Goal: Task Accomplishment & Management: Use online tool/utility

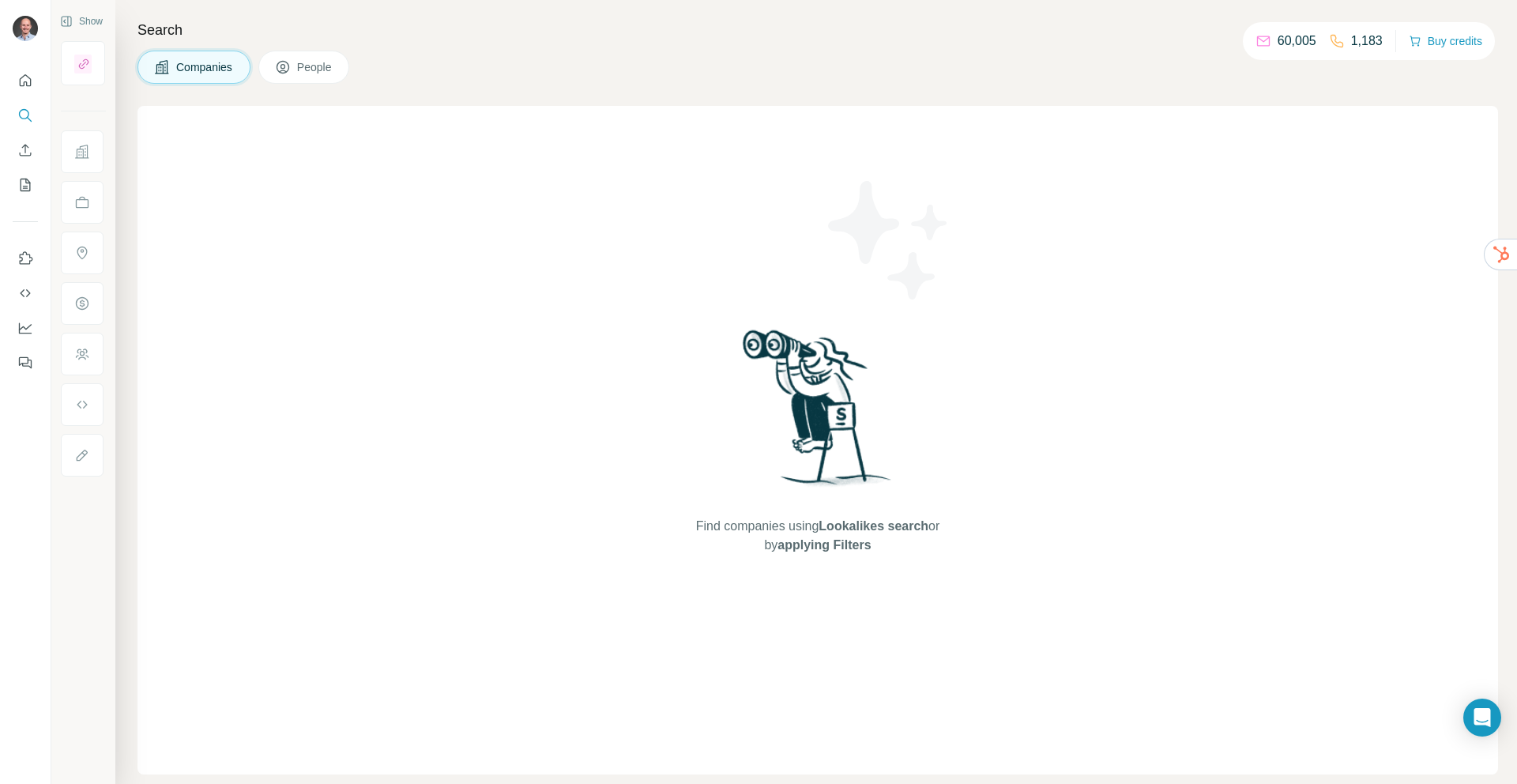
click at [74, 151] on icon at bounding box center [82, 152] width 16 height 16
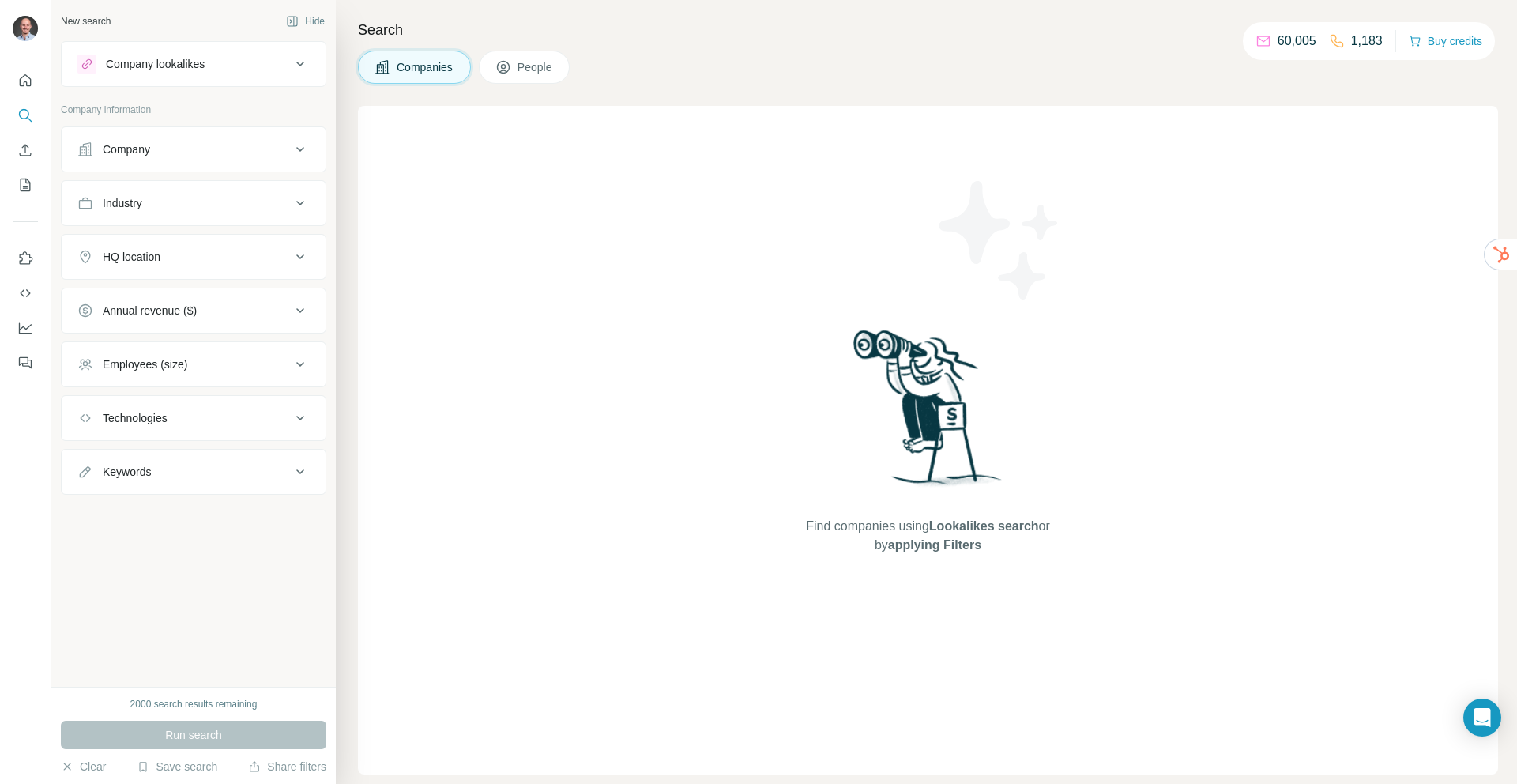
click at [130, 156] on div "Company" at bounding box center [127, 150] width 48 height 16
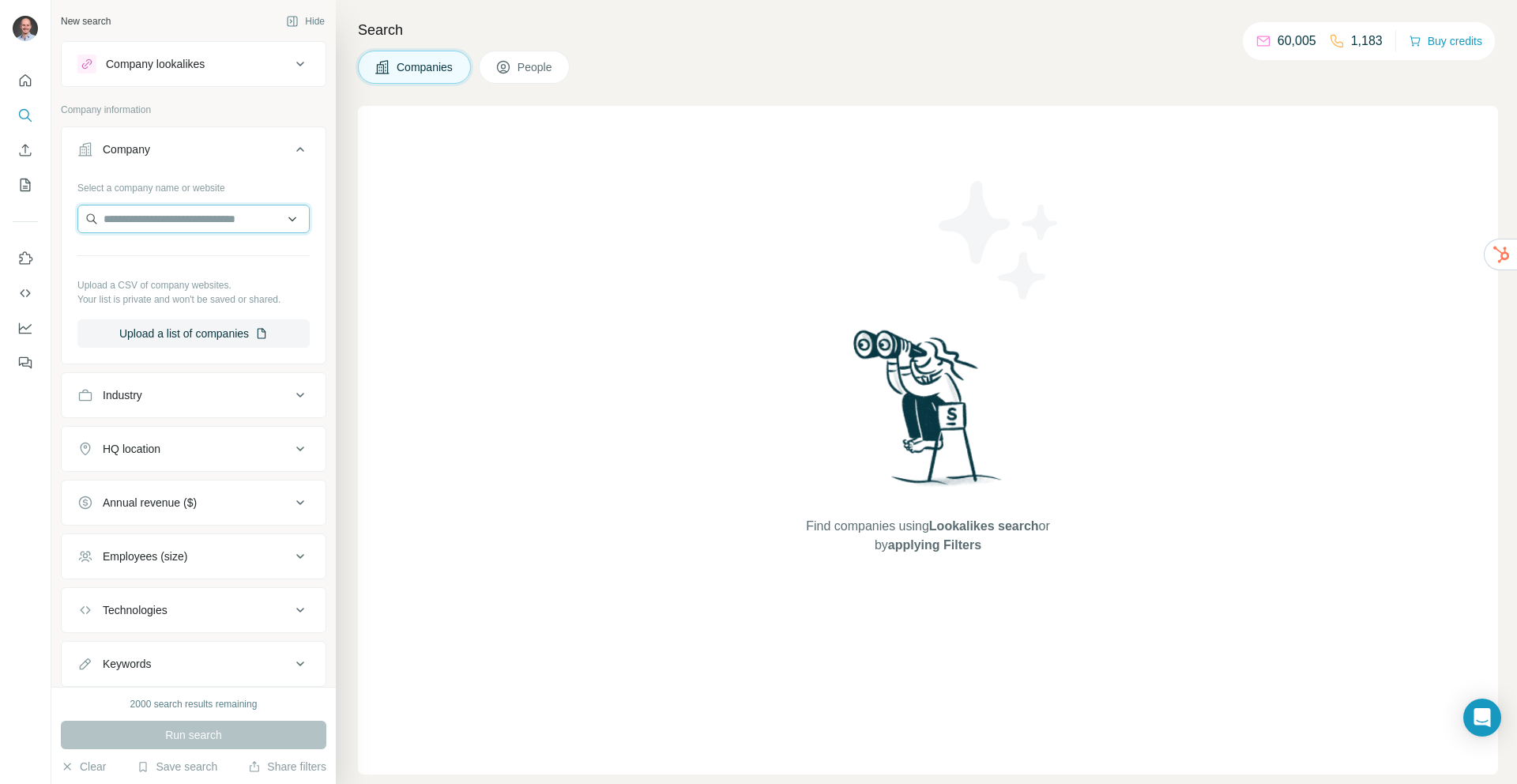
click at [156, 212] on input "text" at bounding box center [194, 218] width 233 height 28
type input "**********"
click at [180, 295] on p "Kees de Boekhouder" at bounding box center [174, 297] width 103 height 16
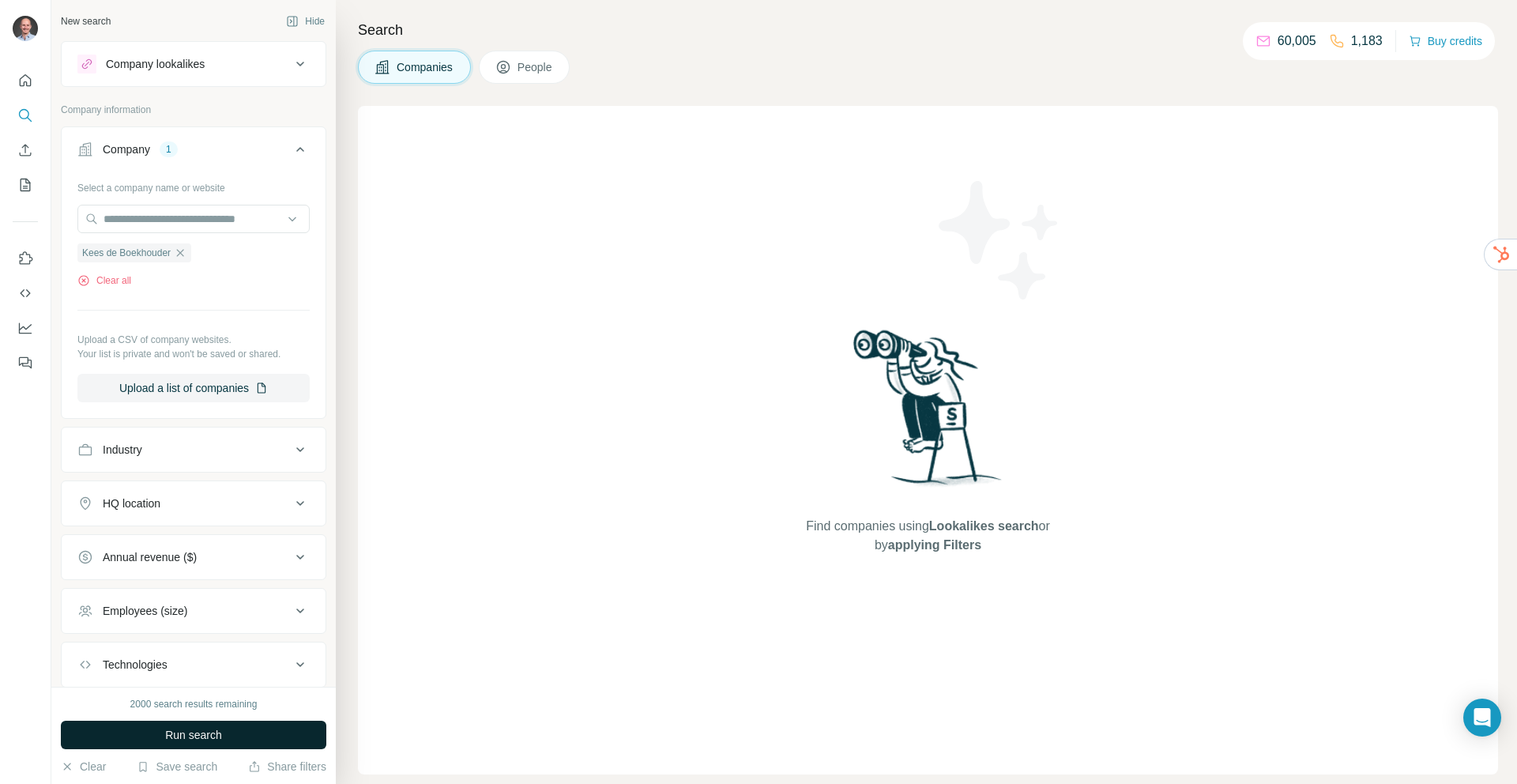
click at [198, 735] on span "Run search" at bounding box center [193, 735] width 57 height 16
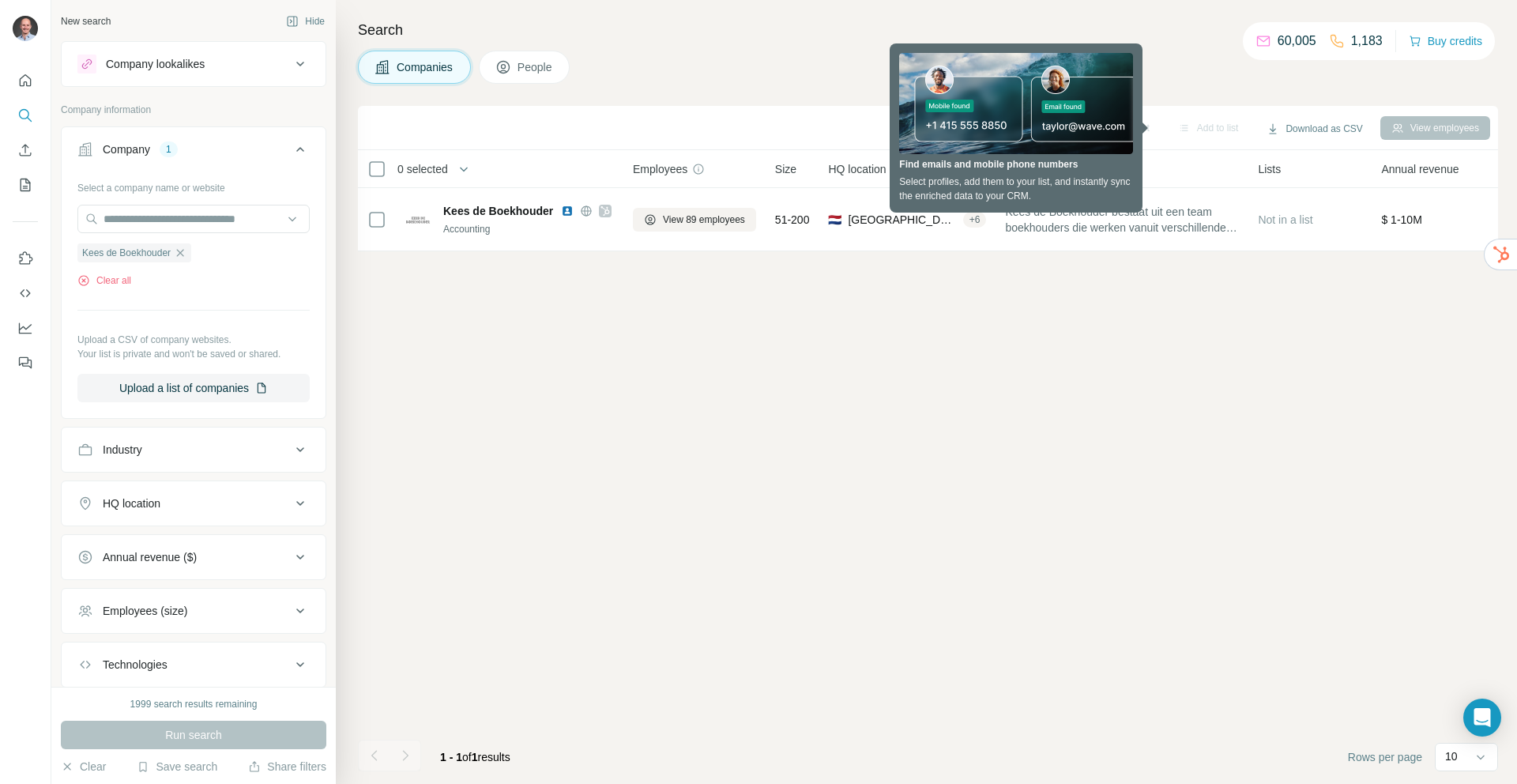
click at [635, 380] on div "Sync to HubSpot Add to list Download as CSV View employees 0 selected Companies…" at bounding box center [928, 444] width 1140 height 677
click at [947, 379] on div "Sync to HubSpot Add to list Download as CSV View employees 0 selected Companies…" at bounding box center [928, 444] width 1140 height 677
click at [1180, 65] on div "Companies People" at bounding box center [928, 67] width 1140 height 33
click at [816, 48] on div "Search Companies People Sync to HubSpot Add to list Download as CSV View employ…" at bounding box center [926, 392] width 1181 height 784
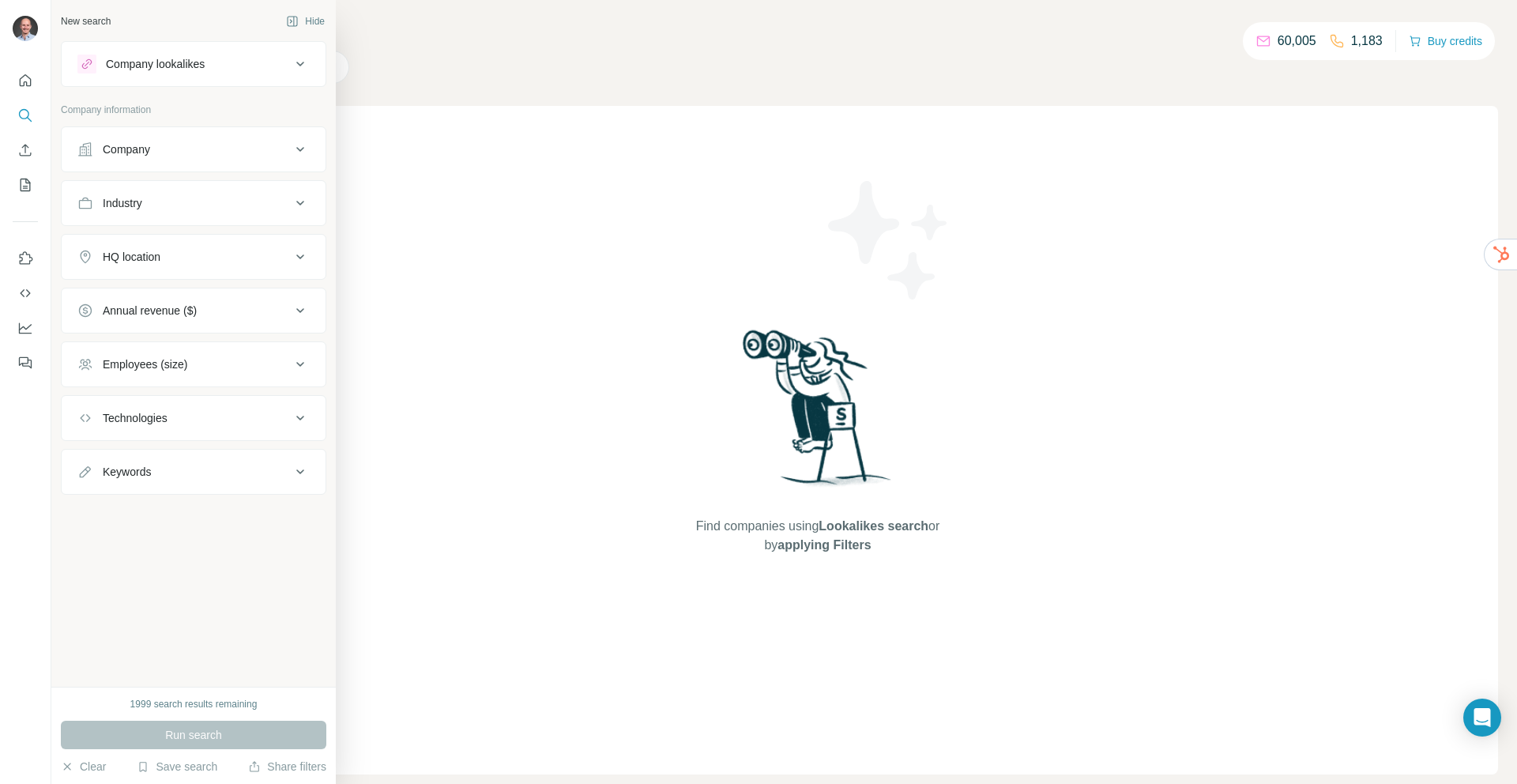
click at [126, 70] on div "Company lookalikes" at bounding box center [155, 64] width 99 height 16
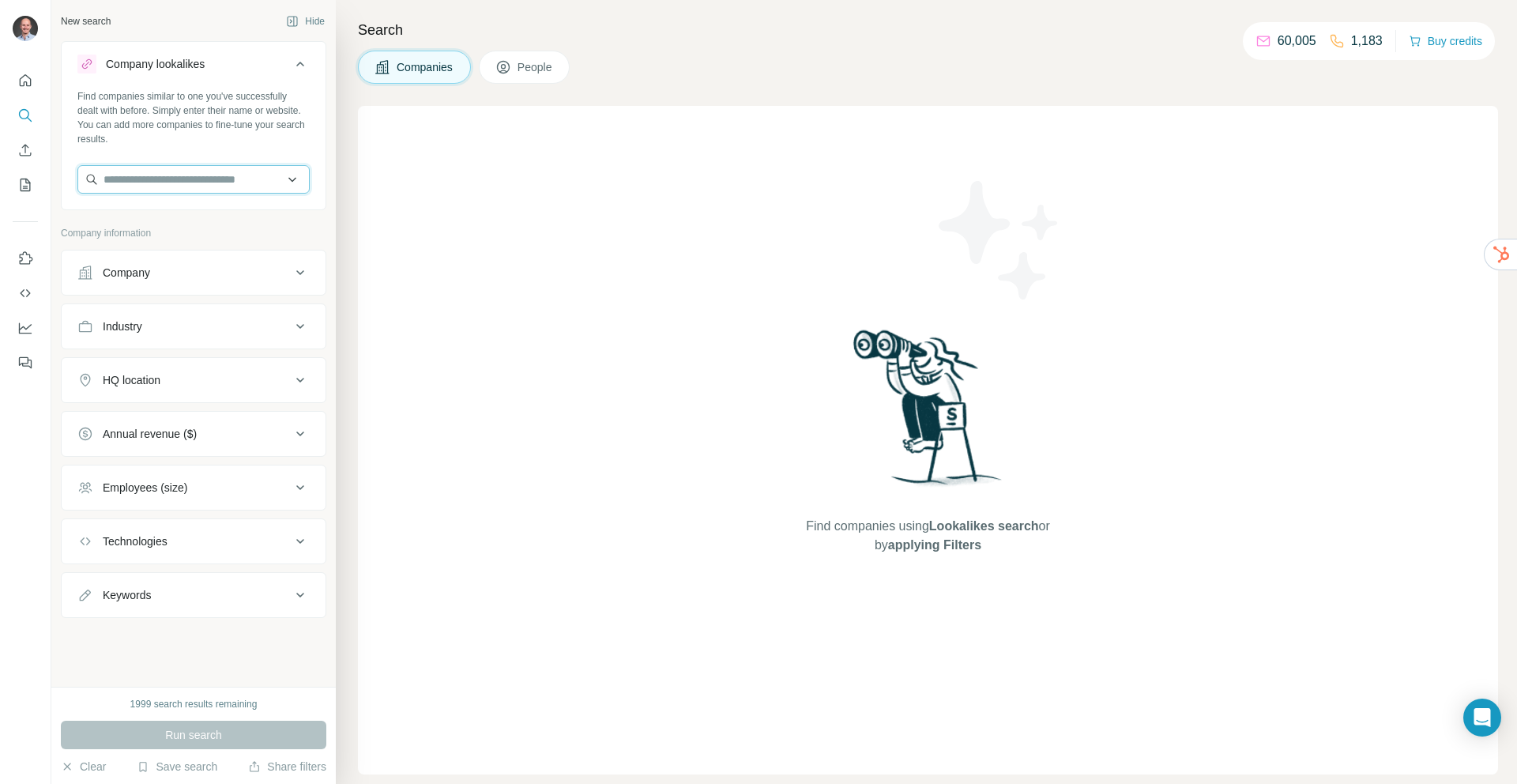
click at [145, 172] on input "text" at bounding box center [194, 179] width 233 height 28
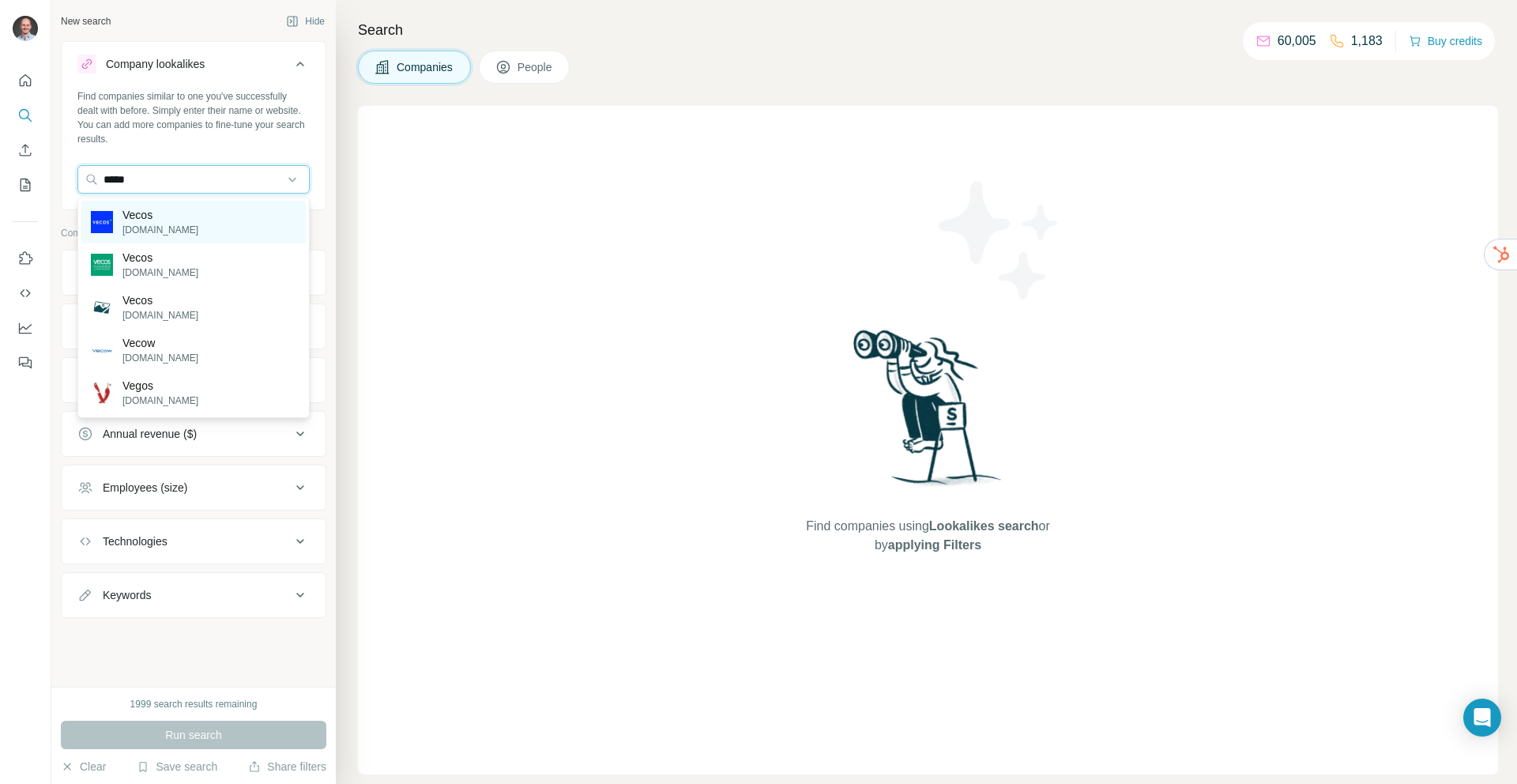
type input "*****"
click at [137, 232] on p "vecos.com" at bounding box center [160, 230] width 76 height 14
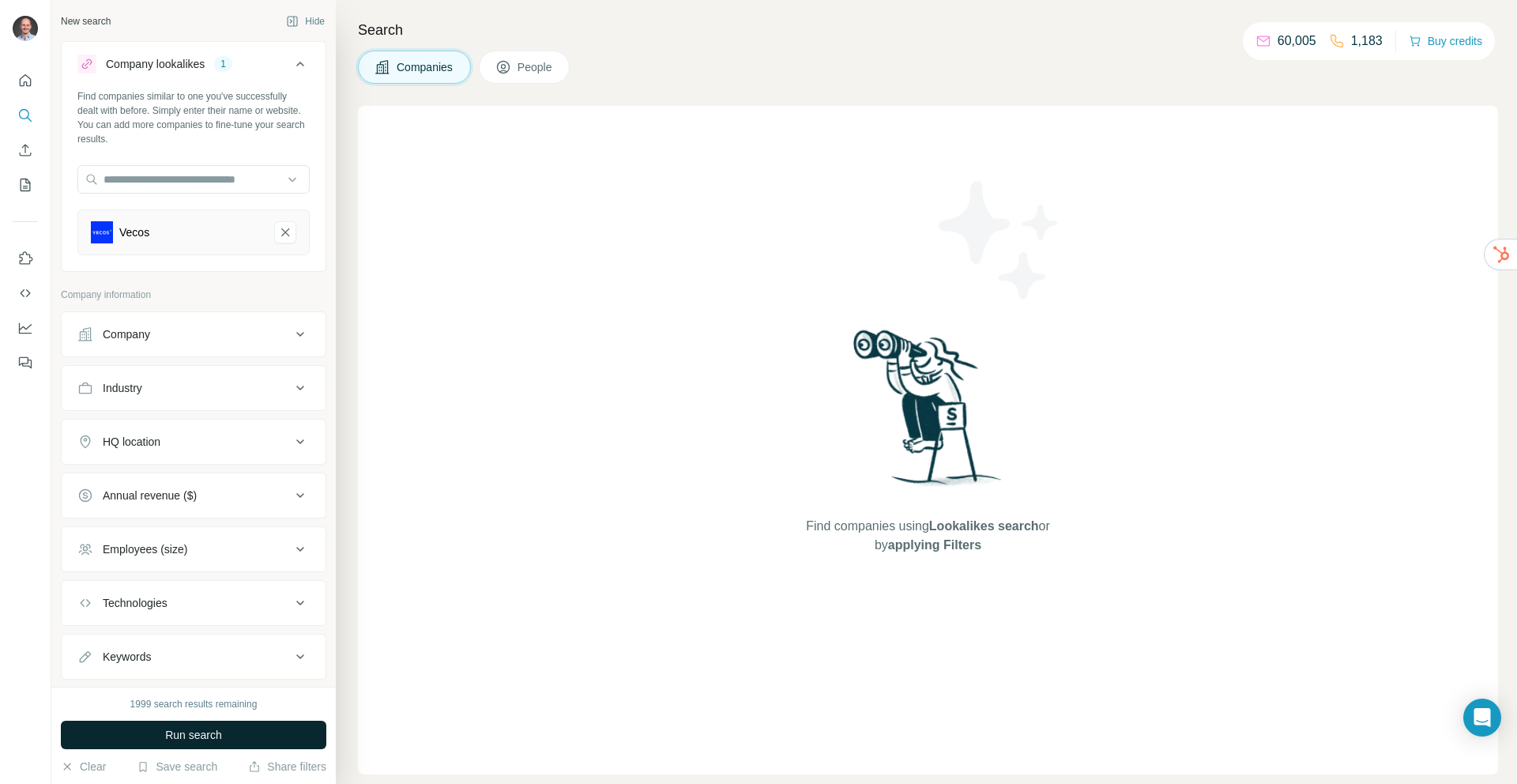
click at [257, 735] on button "Run search" at bounding box center [193, 735] width 265 height 28
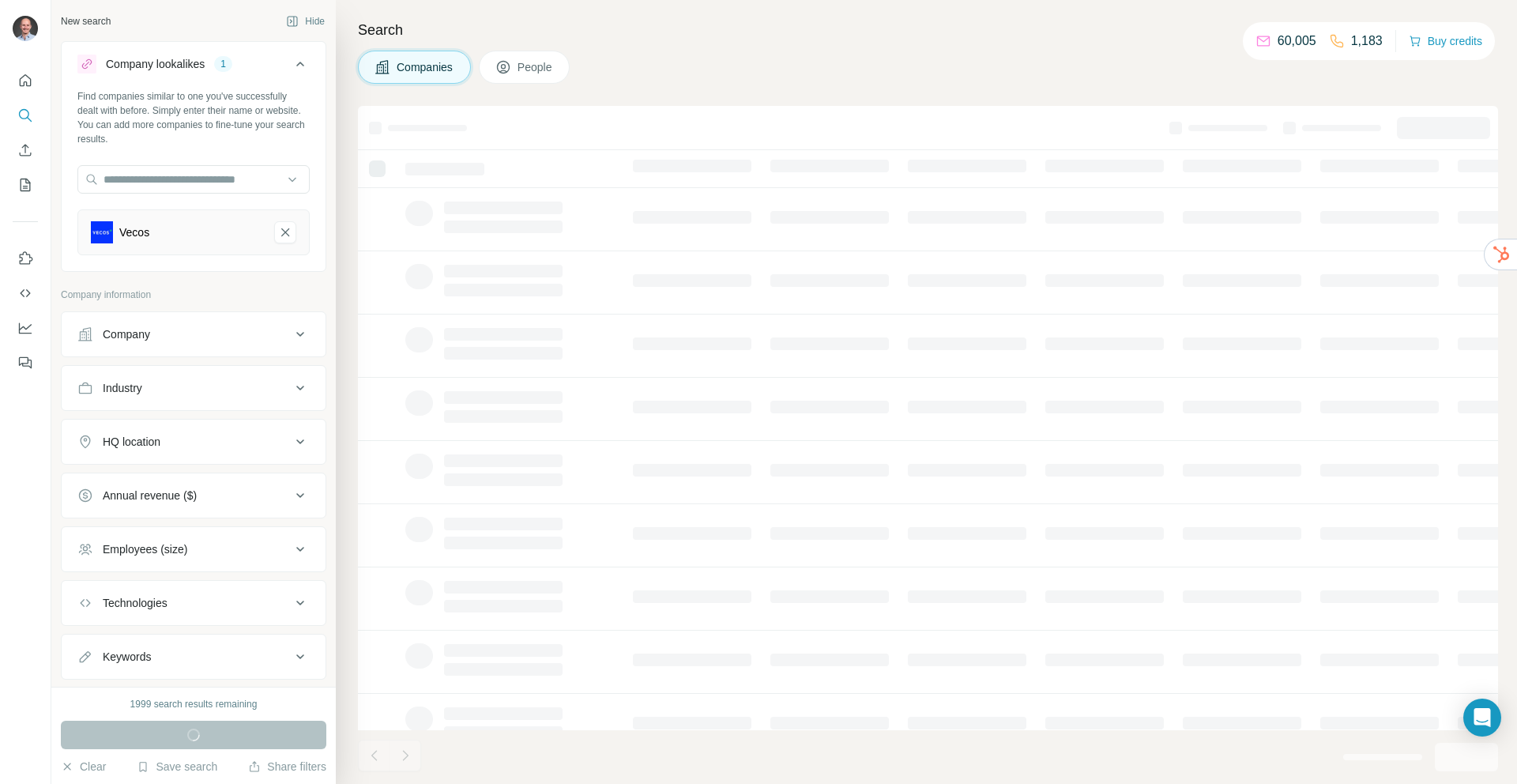
click at [126, 221] on div "Vecos" at bounding box center [176, 232] width 171 height 22
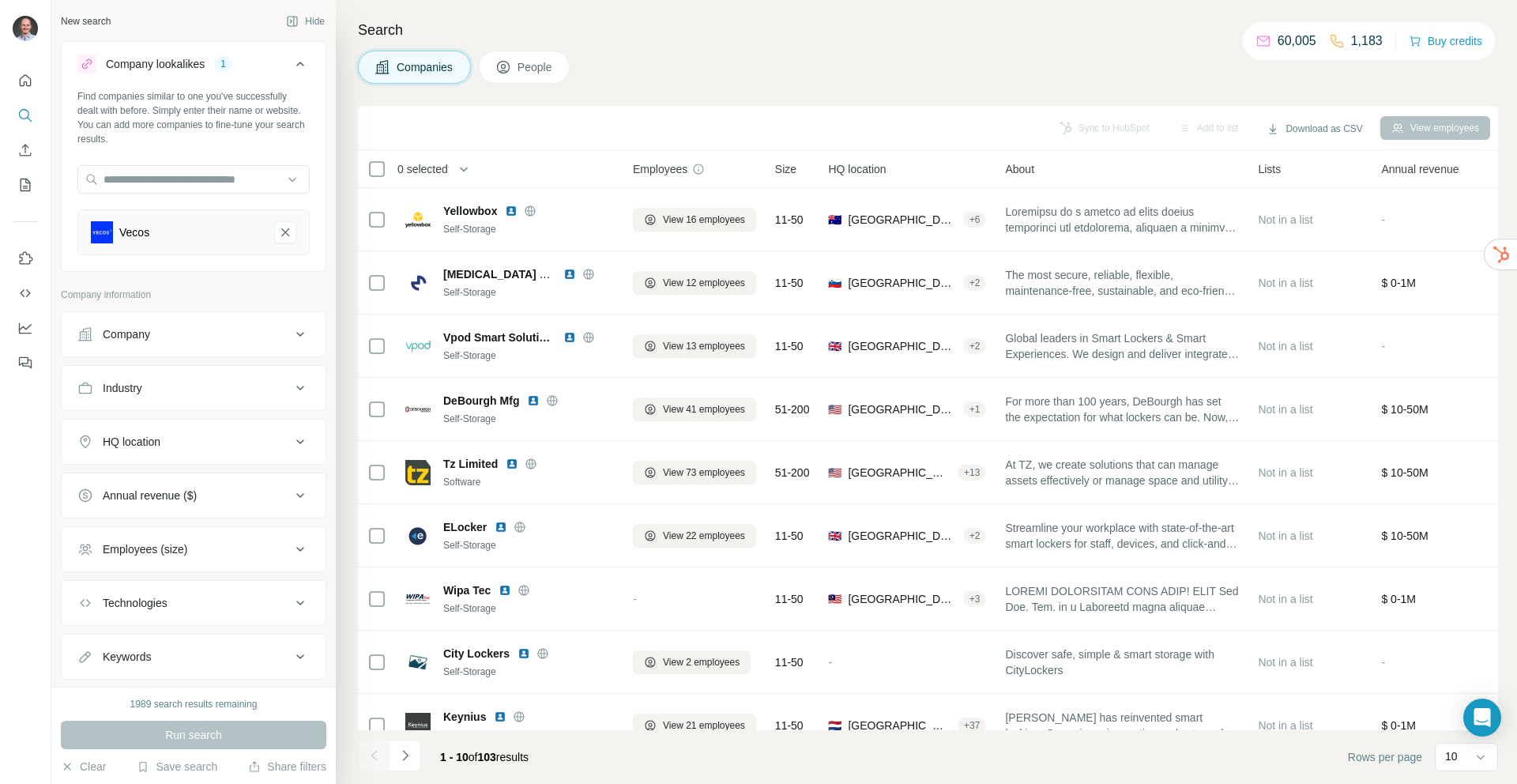
click at [196, 402] on button "Industry" at bounding box center [194, 388] width 264 height 38
click at [184, 396] on button "Industry" at bounding box center [194, 391] width 264 height 44
click at [164, 336] on div "Company" at bounding box center [184, 334] width 213 height 16
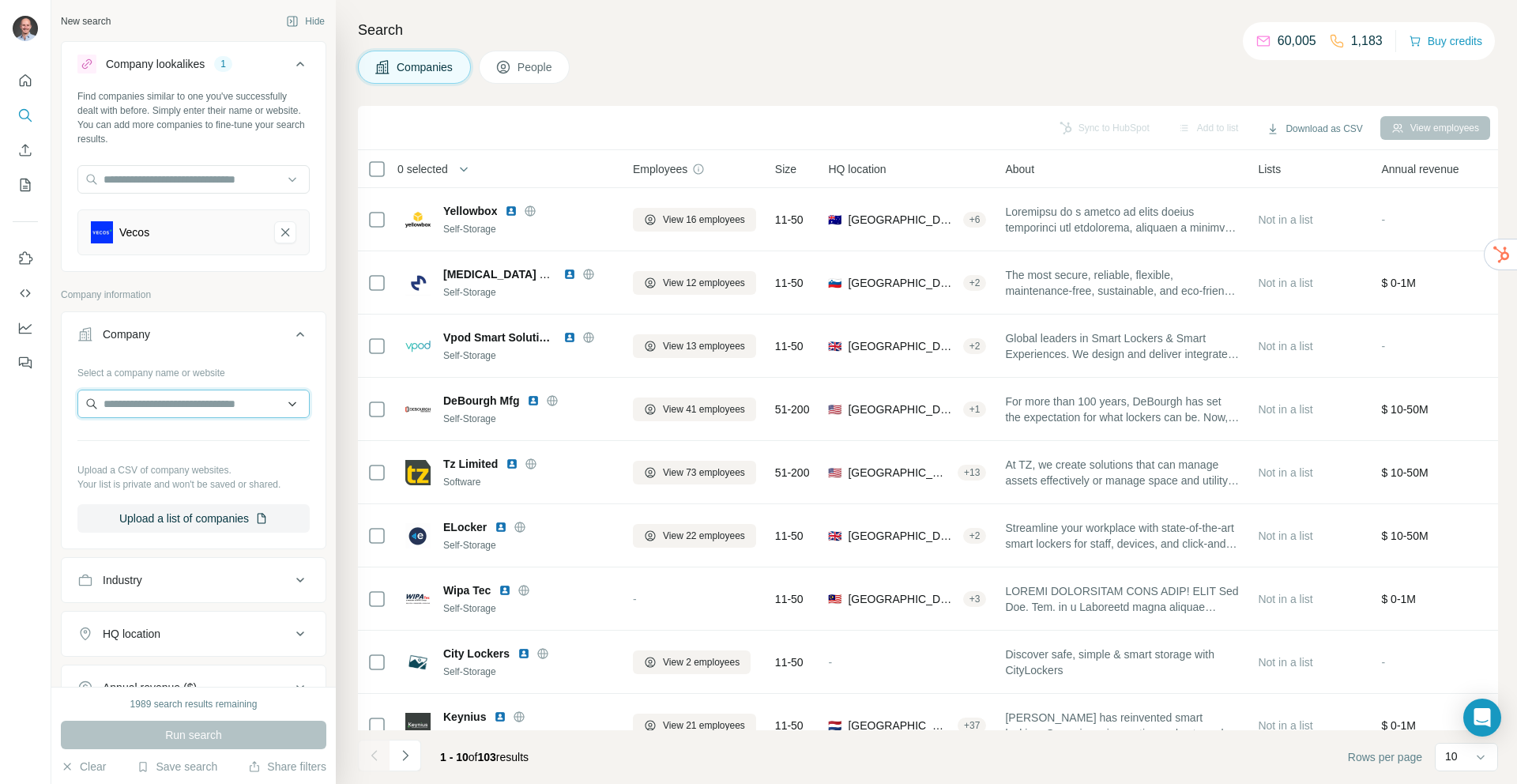
click at [148, 396] on input "text" at bounding box center [194, 403] width 233 height 28
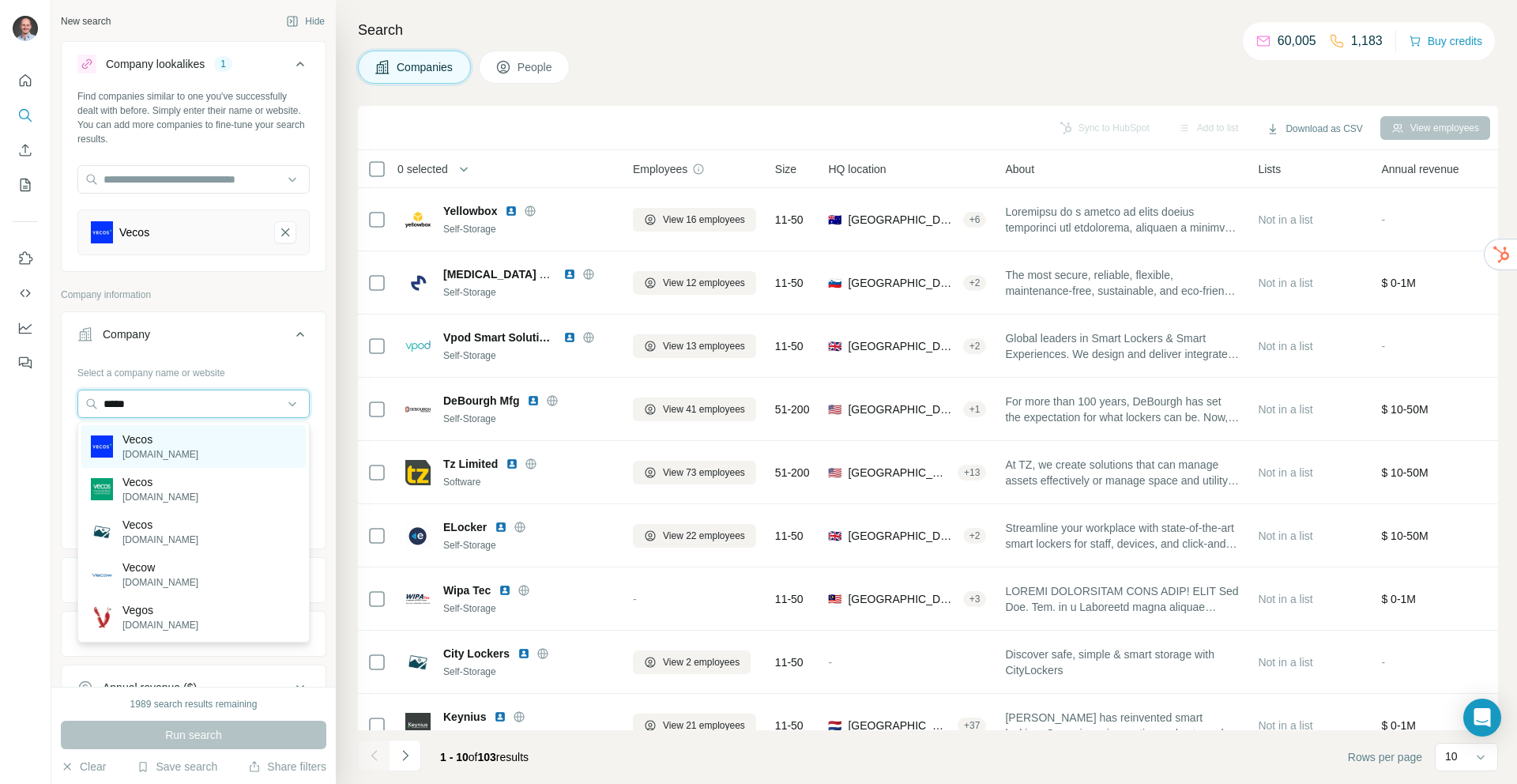
type input "*****"
click at [152, 445] on p "Vecos" at bounding box center [160, 440] width 76 height 16
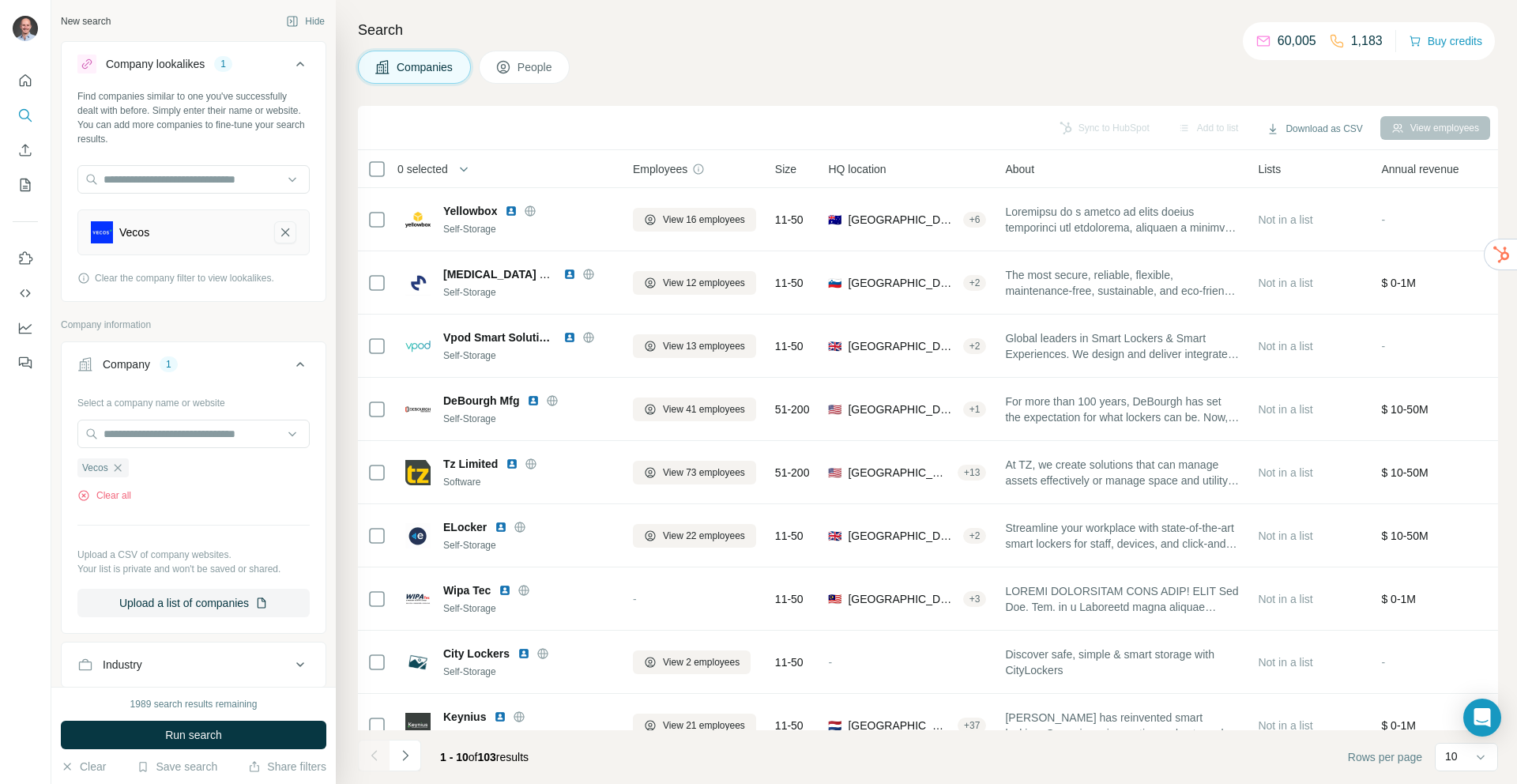
click at [285, 234] on icon "Vecos-remove-button" at bounding box center [285, 233] width 14 height 16
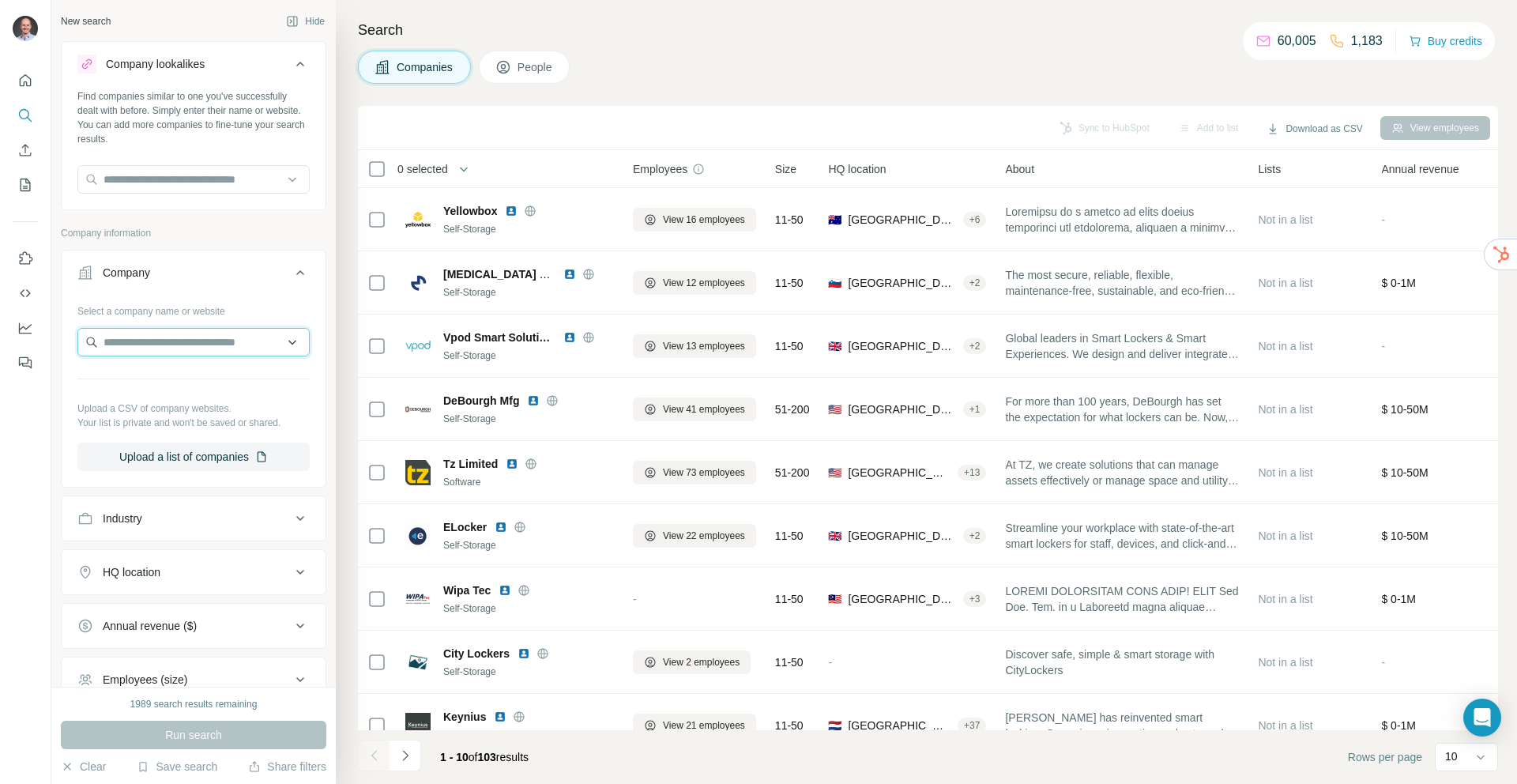
click at [196, 349] on input "text" at bounding box center [194, 342] width 233 height 28
click at [187, 377] on div "Type to search" at bounding box center [193, 380] width 225 height 32
click at [175, 347] on input "text" at bounding box center [194, 342] width 233 height 28
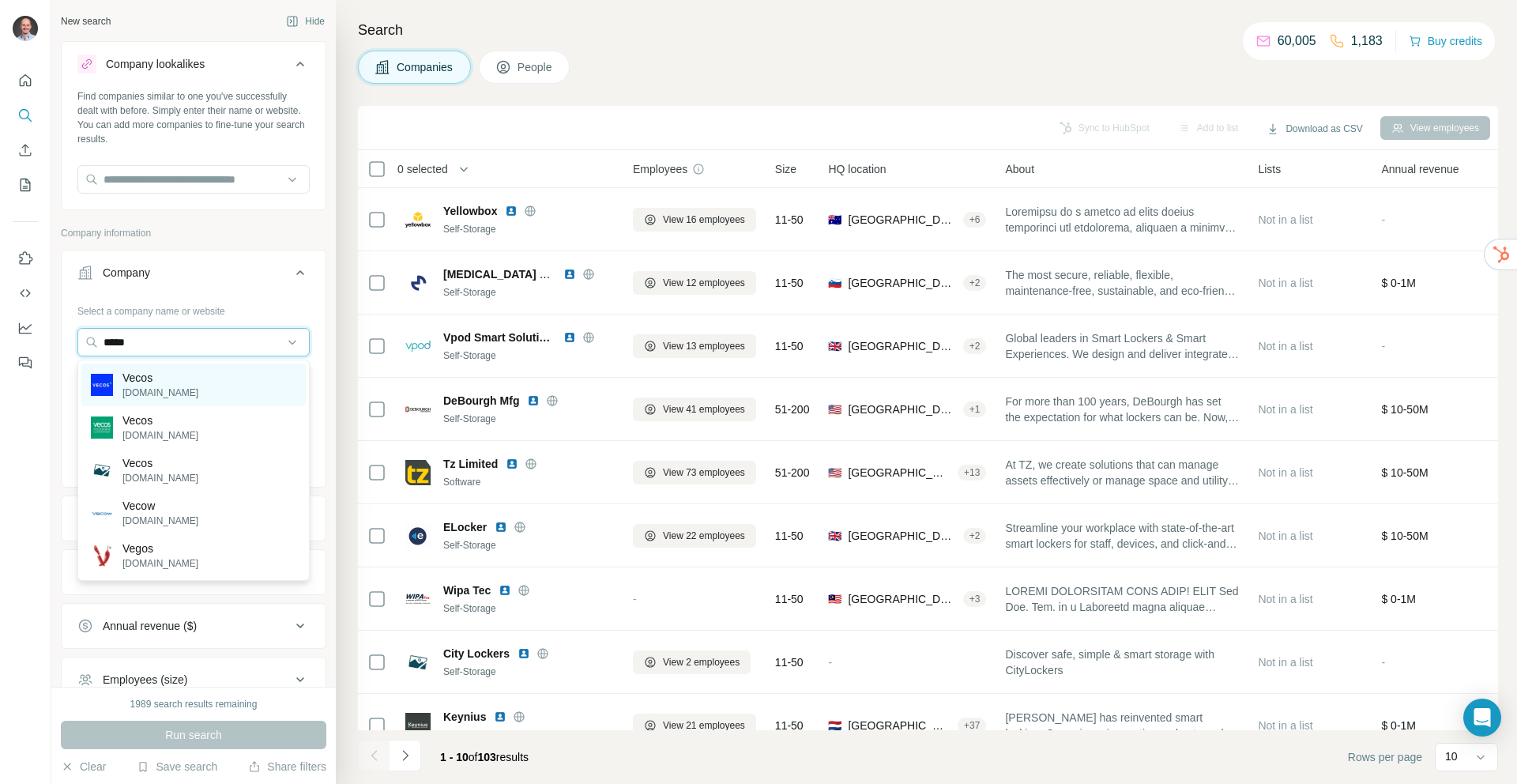
type input "*****"
click at [172, 368] on div "Vecos vecos.com" at bounding box center [193, 385] width 225 height 42
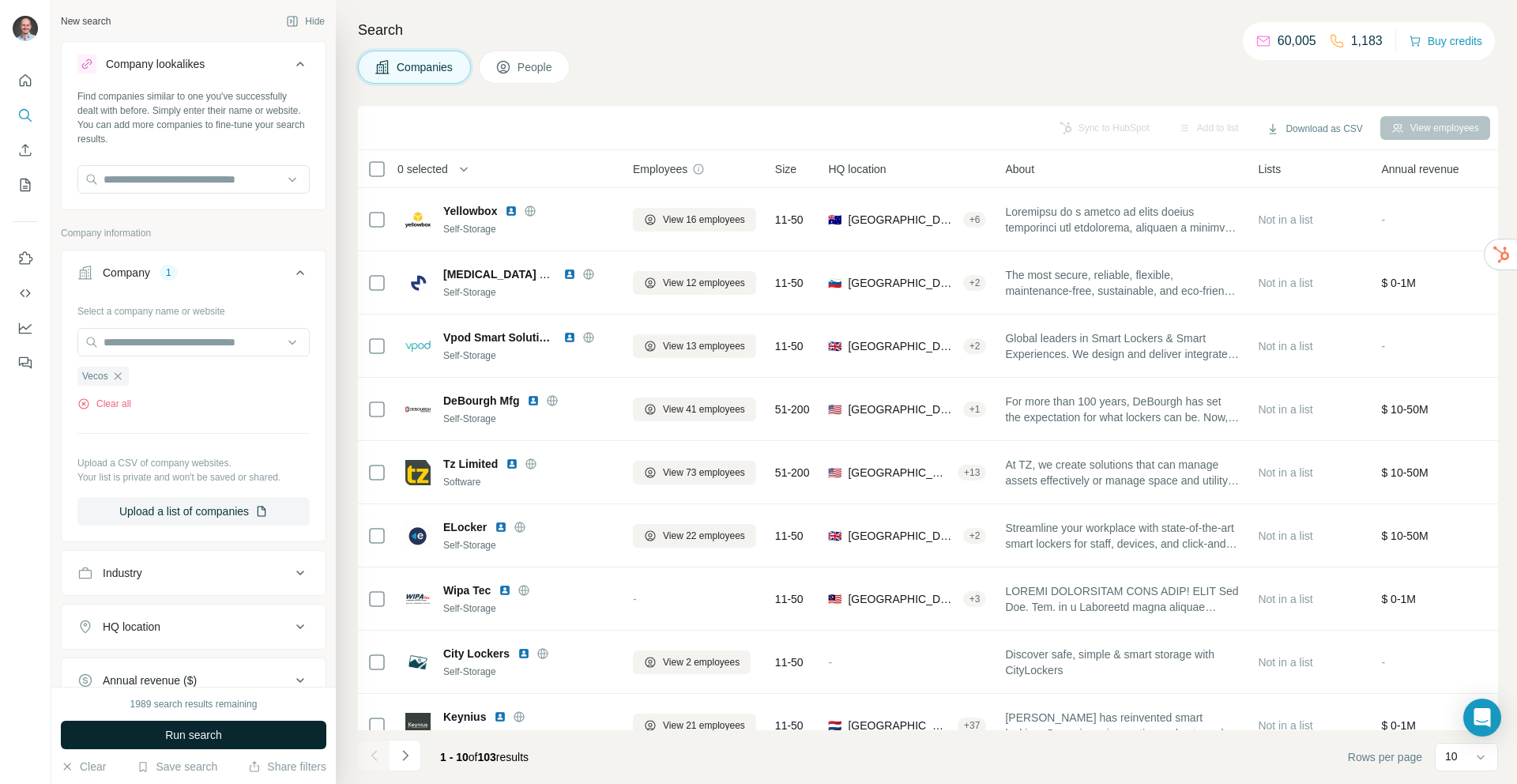
click at [195, 734] on span "Run search" at bounding box center [193, 735] width 57 height 16
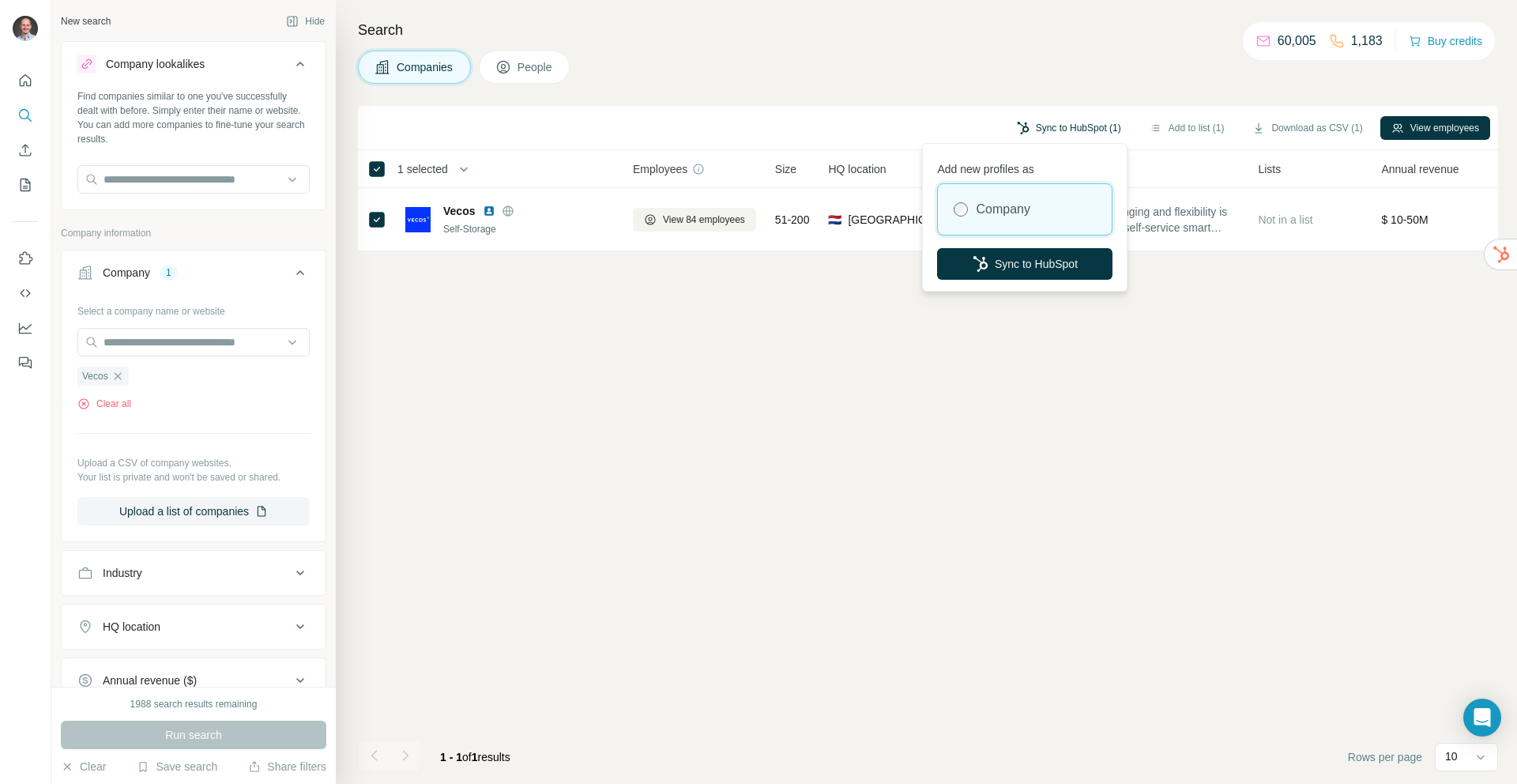
click at [1069, 126] on button "Sync to HubSpot (1)" at bounding box center [1069, 128] width 126 height 24
click at [1024, 261] on button "Sync to HubSpot" at bounding box center [1025, 264] width 175 height 32
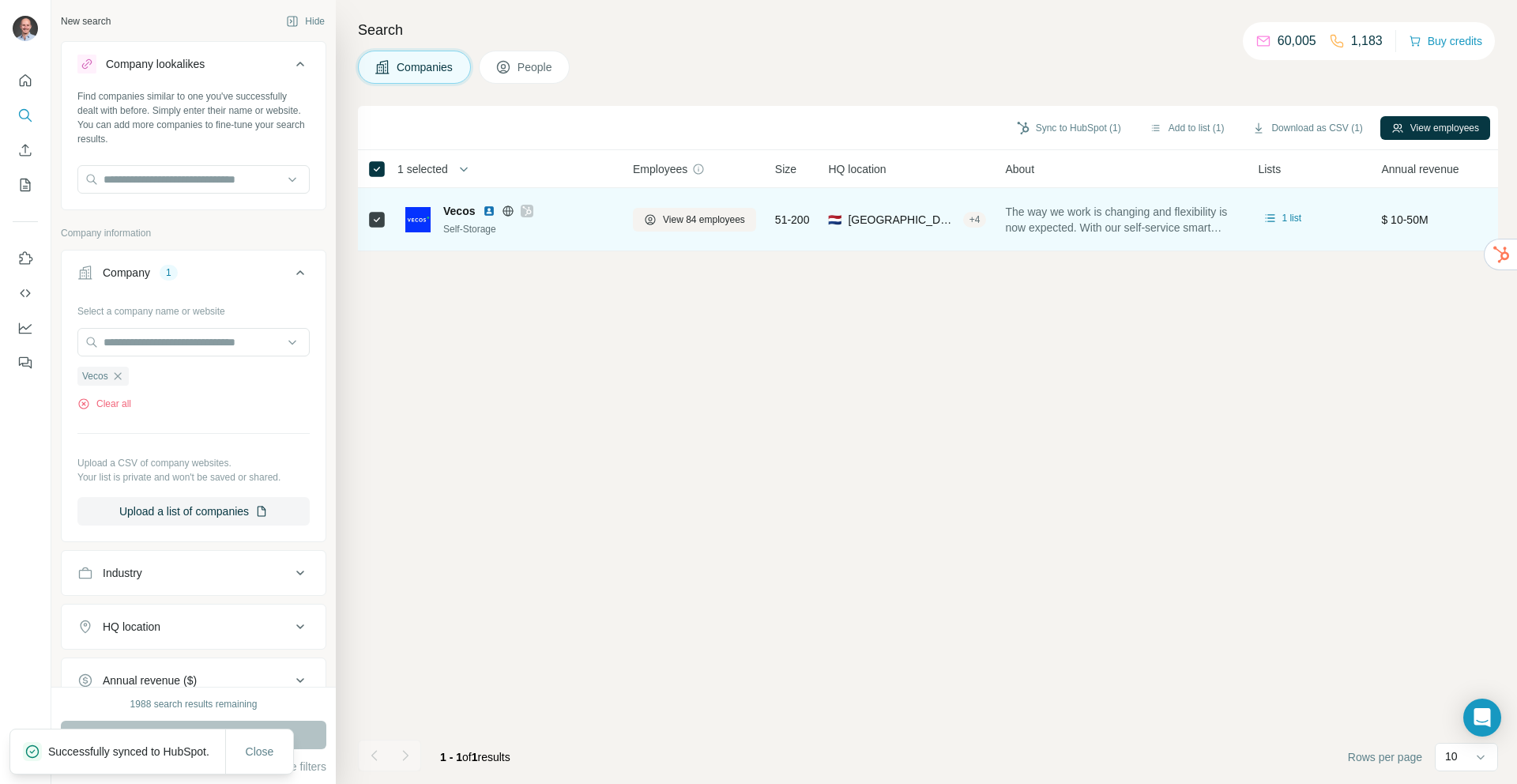
click at [529, 211] on icon at bounding box center [528, 211] width 9 height 10
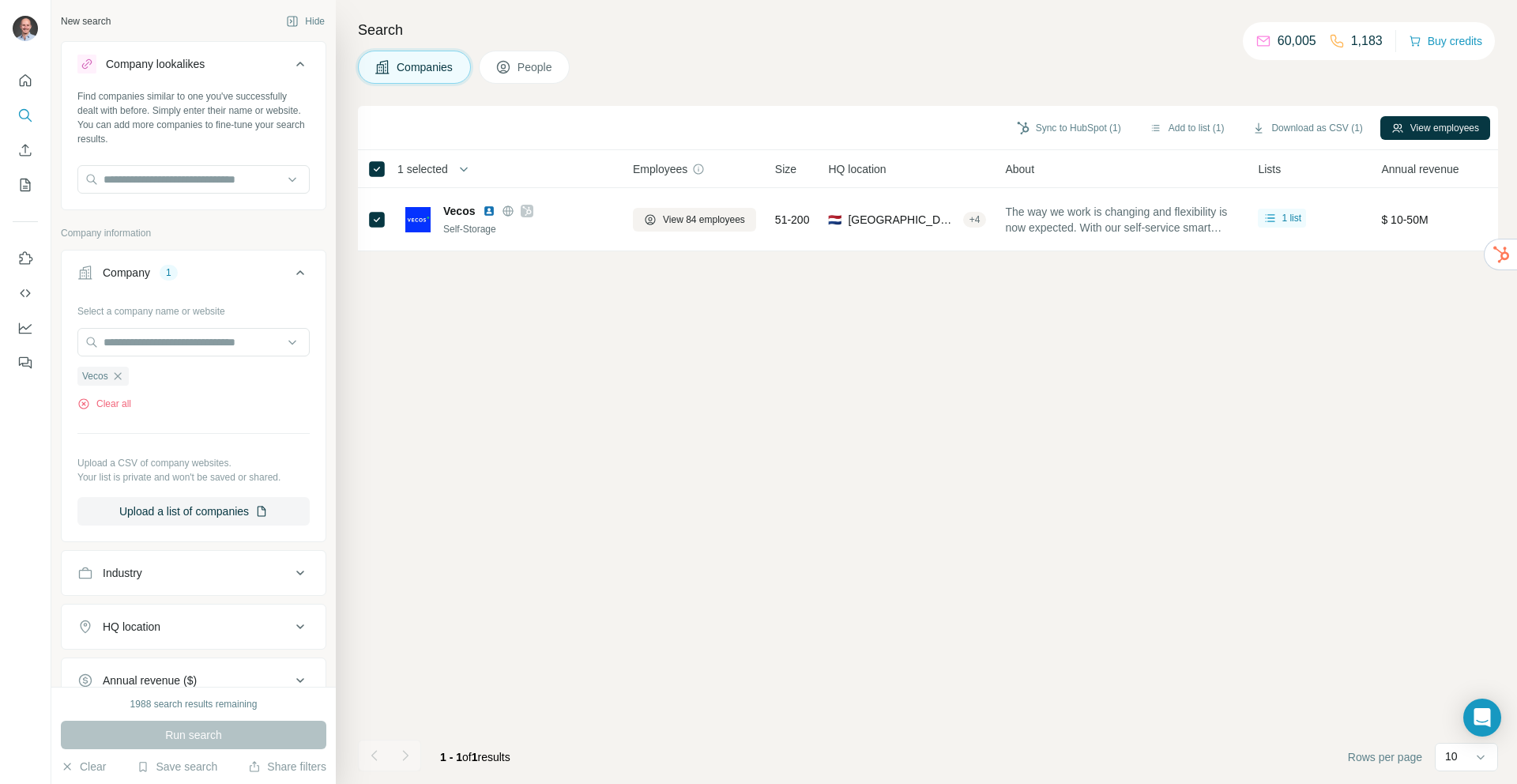
click at [554, 354] on div "Sync to HubSpot (1) Add to list (1) Download as CSV (1) View employees 1 select…" at bounding box center [928, 444] width 1140 height 677
